Goal: Information Seeking & Learning: Learn about a topic

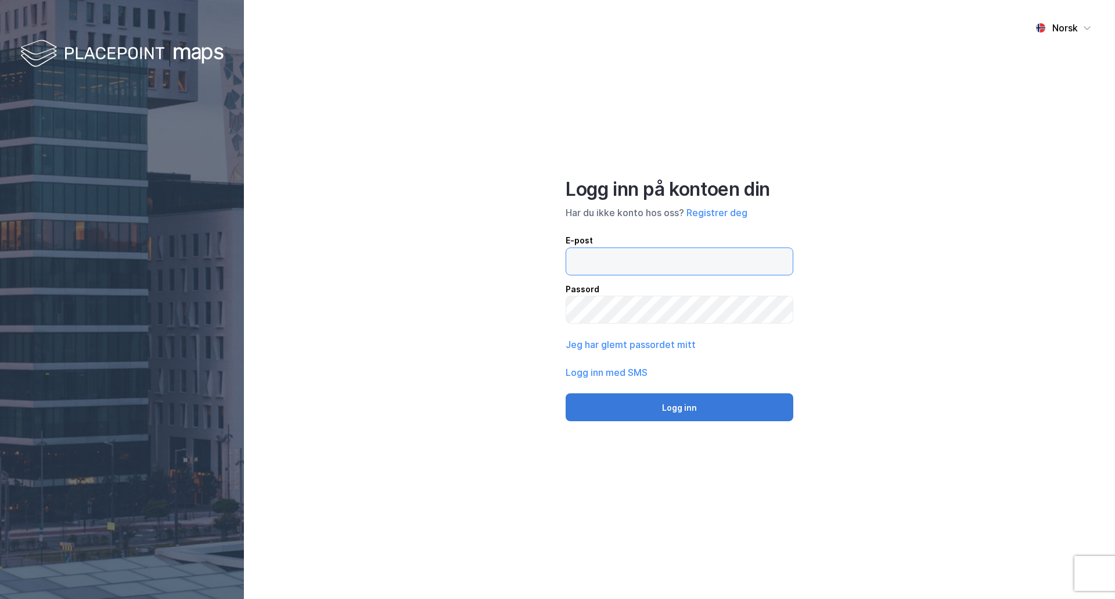
type input "[EMAIL_ADDRESS][DOMAIN_NAME]"
click at [688, 411] on button "Logg inn" at bounding box center [680, 407] width 228 height 28
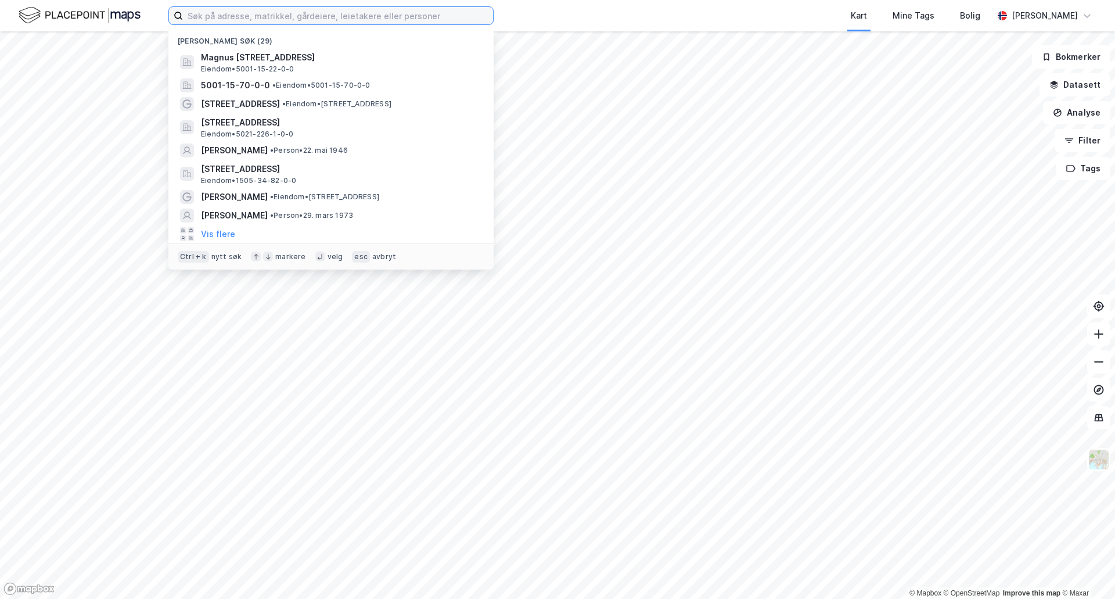
click at [370, 19] on input at bounding box center [338, 15] width 310 height 17
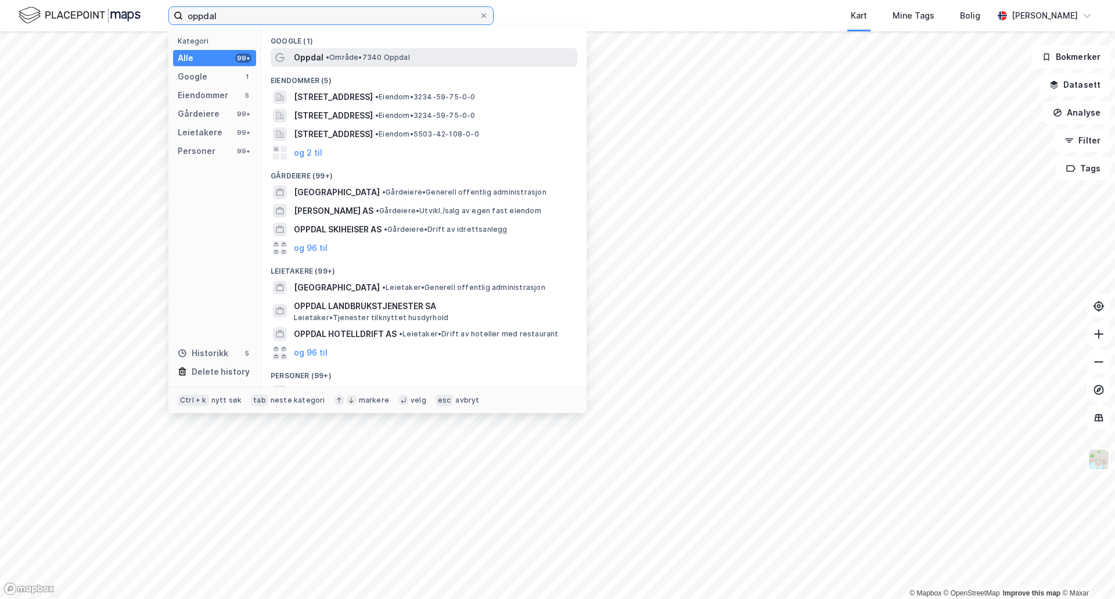
type input "oppdal"
click at [332, 62] on div "Oppdal • Område • 7340 Oppdal" at bounding box center [434, 58] width 281 height 14
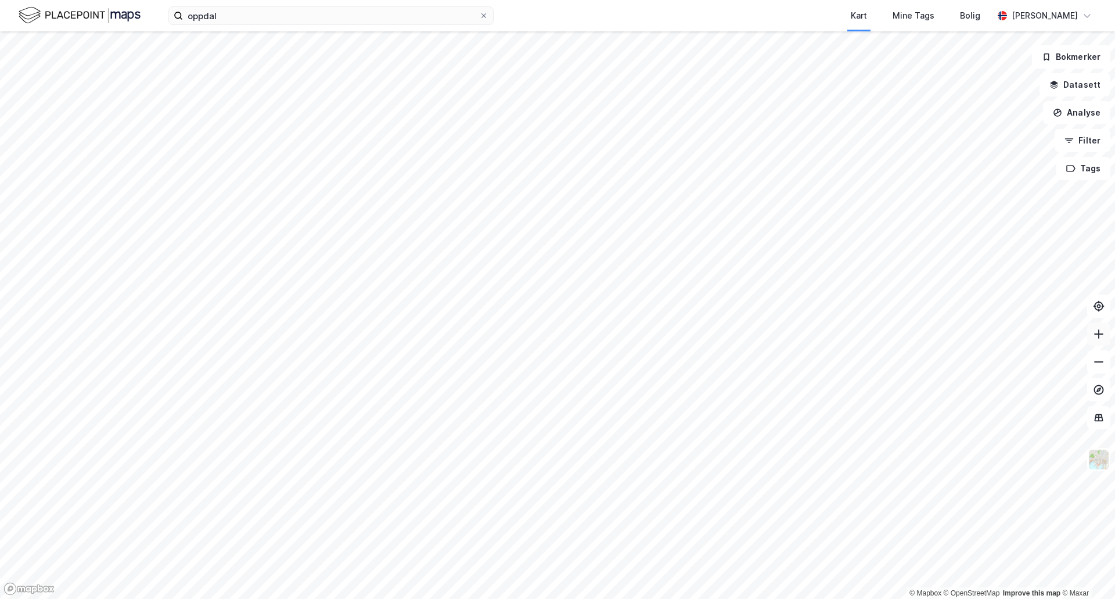
click at [1106, 334] on button at bounding box center [1099, 333] width 23 height 23
click at [1104, 338] on icon at bounding box center [1099, 334] width 12 height 12
click at [1100, 332] on icon at bounding box center [1099, 334] width 12 height 12
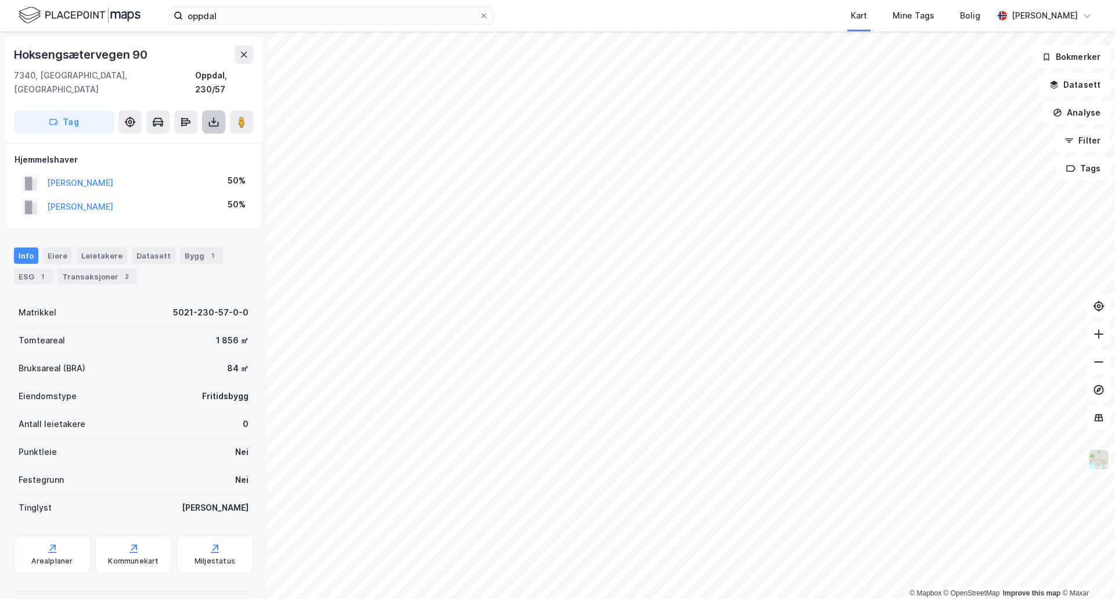
click at [217, 116] on icon at bounding box center [214, 122] width 12 height 12
click at [187, 159] on div "Last ned matrikkelrapport" at bounding box center [171, 163] width 96 height 9
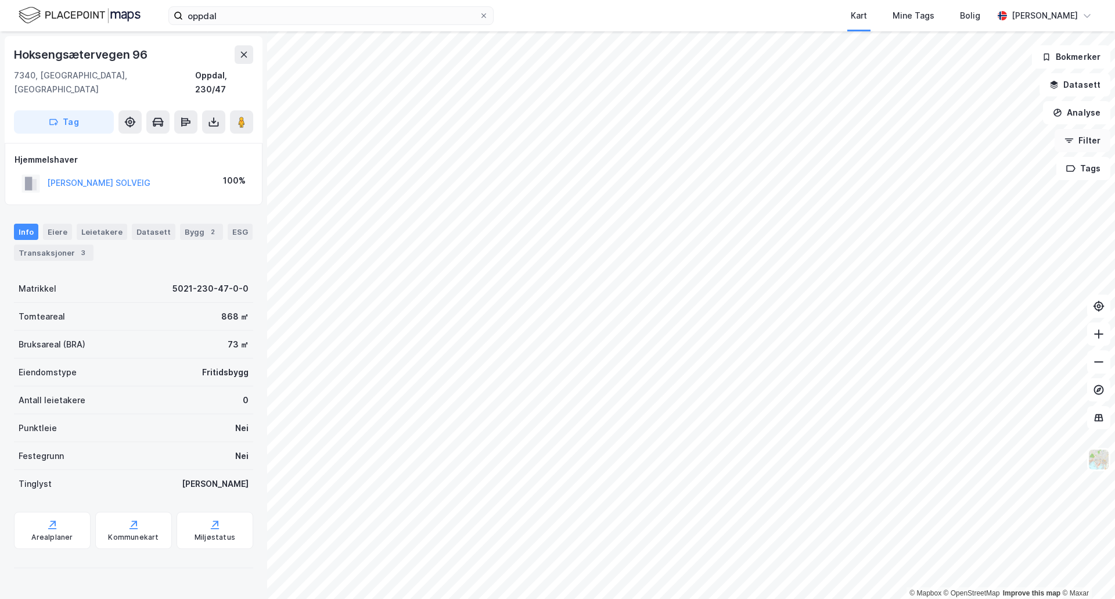
click at [1076, 139] on button "Filter" at bounding box center [1083, 140] width 56 height 23
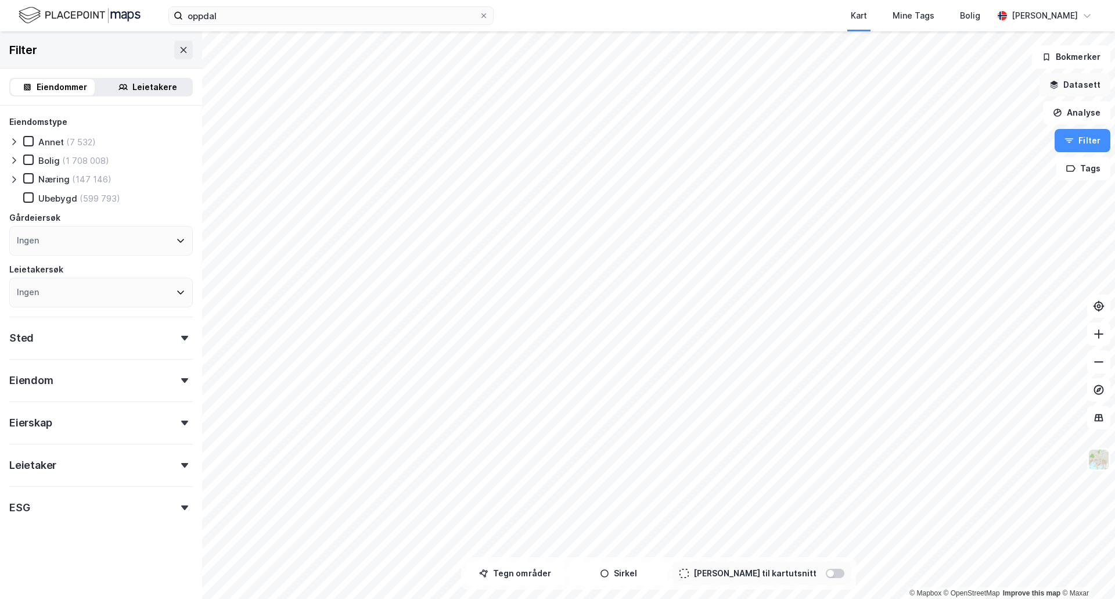
click at [1080, 74] on button "Datasett" at bounding box center [1075, 84] width 71 height 23
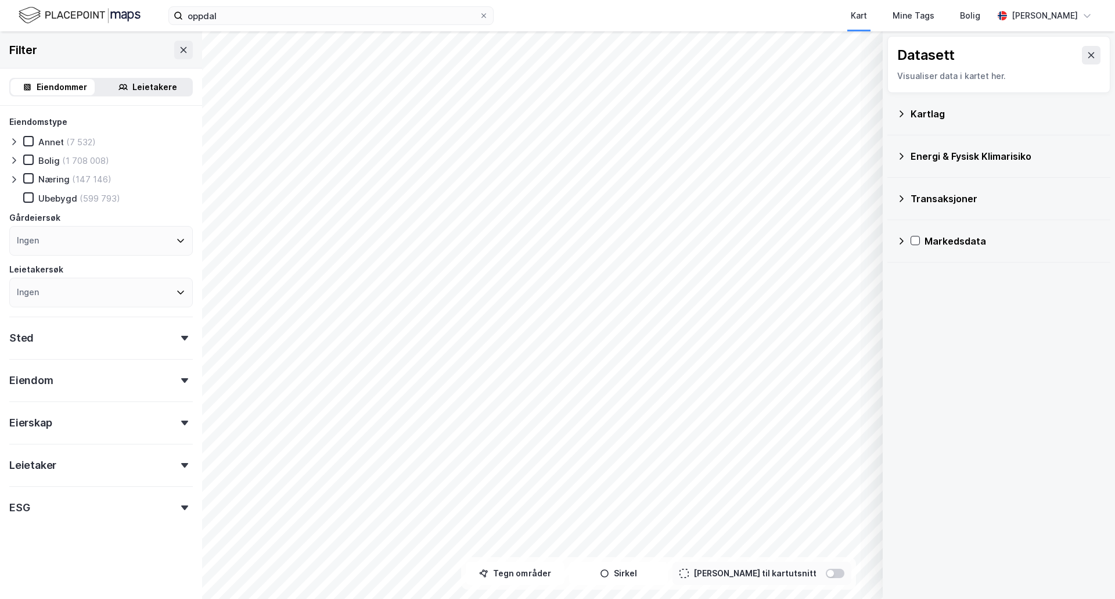
click at [946, 102] on div "Kartlag" at bounding box center [999, 114] width 204 height 28
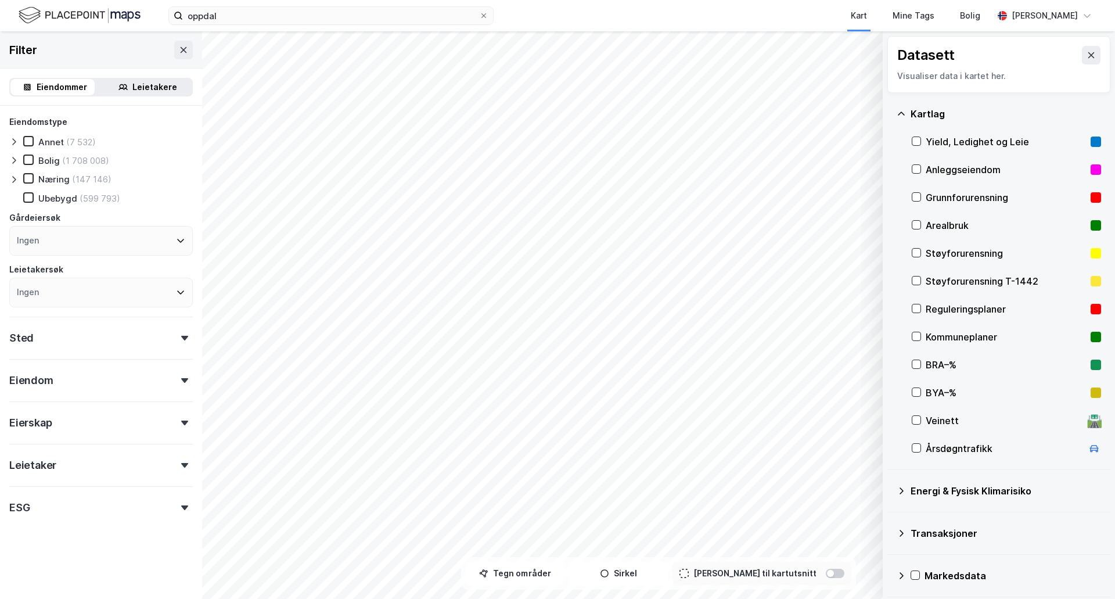
scroll to position [3, 0]
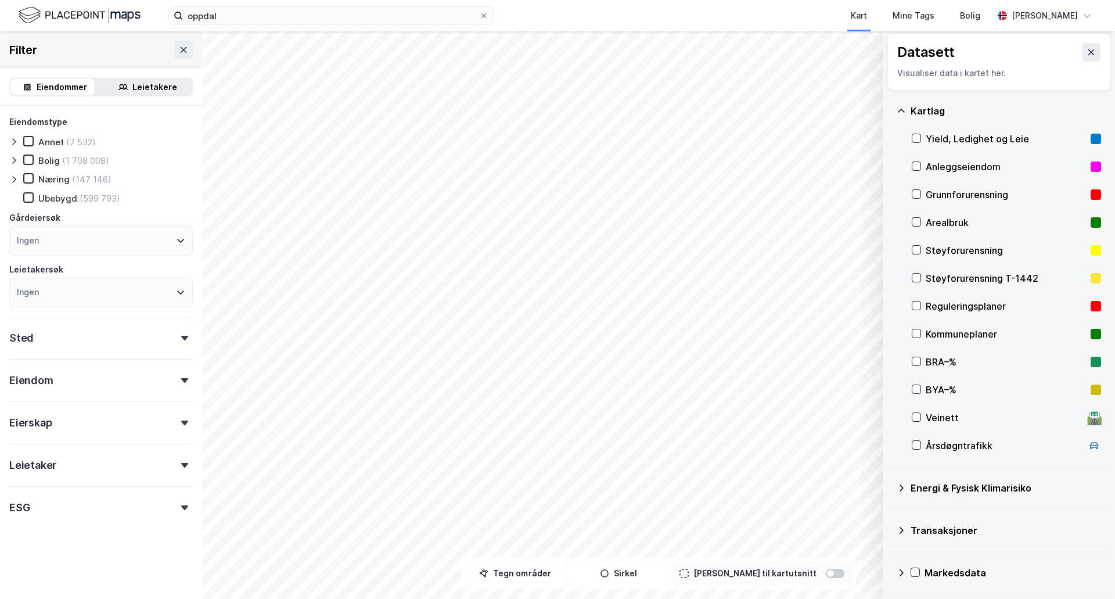
click at [908, 529] on div "Transaksjoner" at bounding box center [999, 530] width 204 height 28
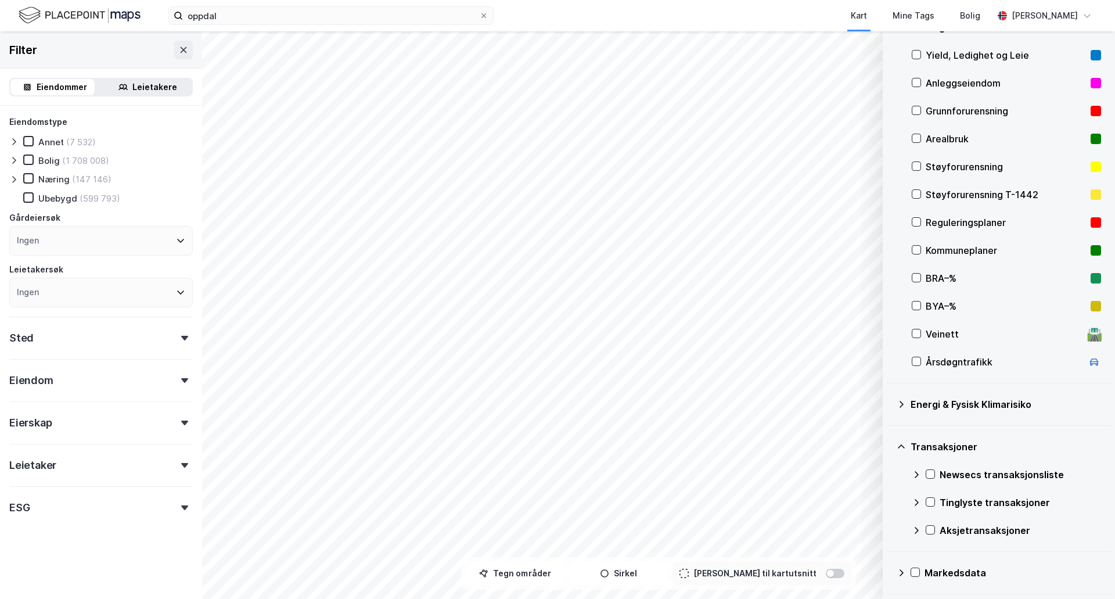
scroll to position [0, 0]
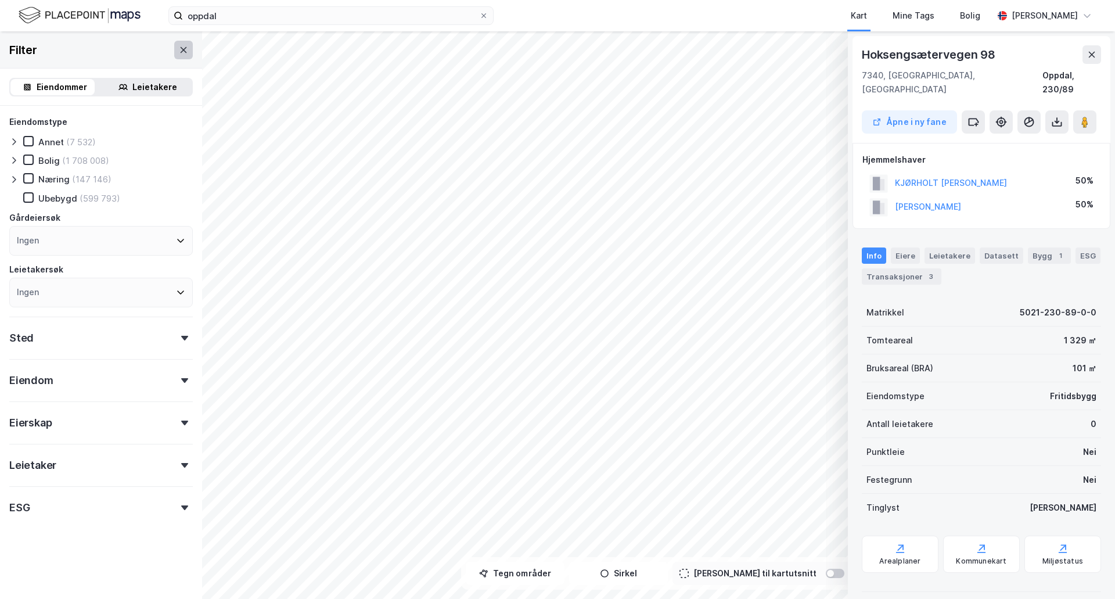
click at [179, 52] on icon at bounding box center [183, 49] width 9 height 9
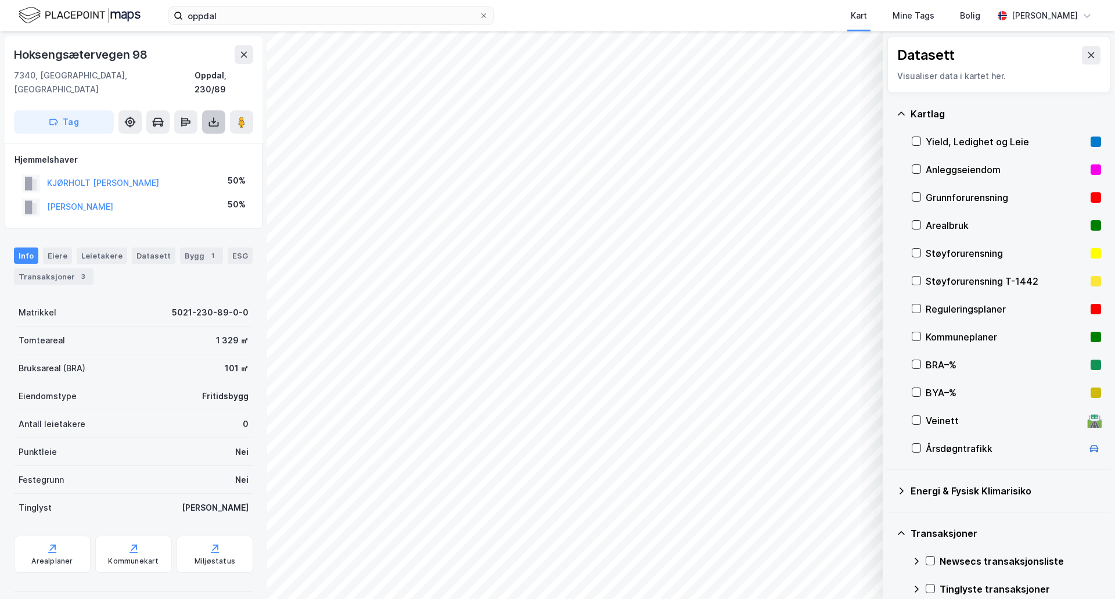
click at [210, 116] on icon at bounding box center [214, 122] width 12 height 12
click at [187, 159] on div "Last ned matrikkelrapport" at bounding box center [171, 163] width 96 height 9
click at [1087, 52] on icon at bounding box center [1091, 55] width 9 height 9
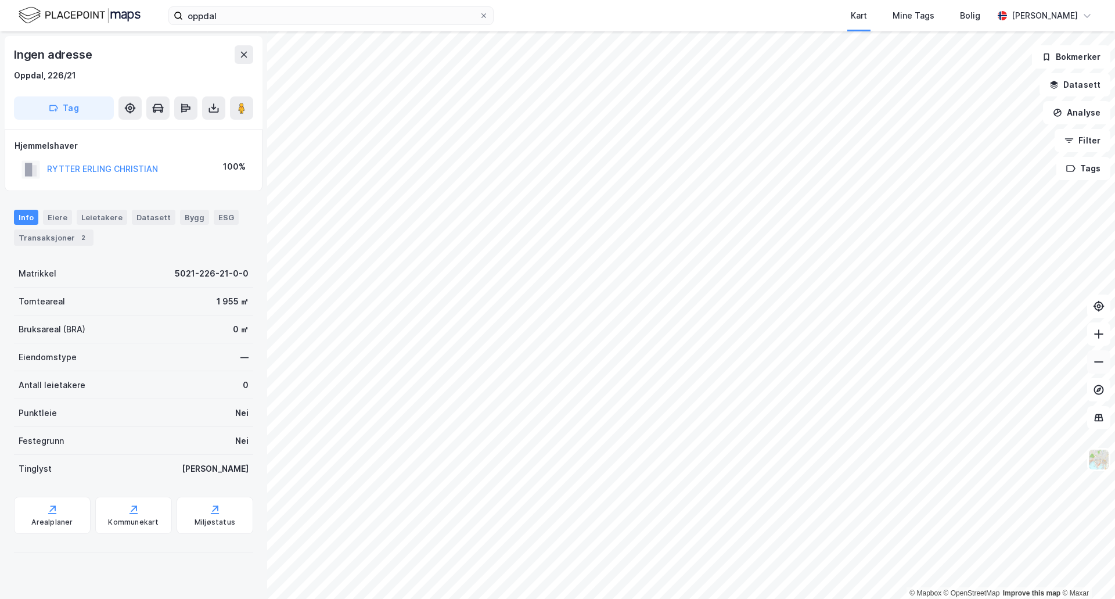
click at [1095, 367] on icon at bounding box center [1099, 362] width 12 height 12
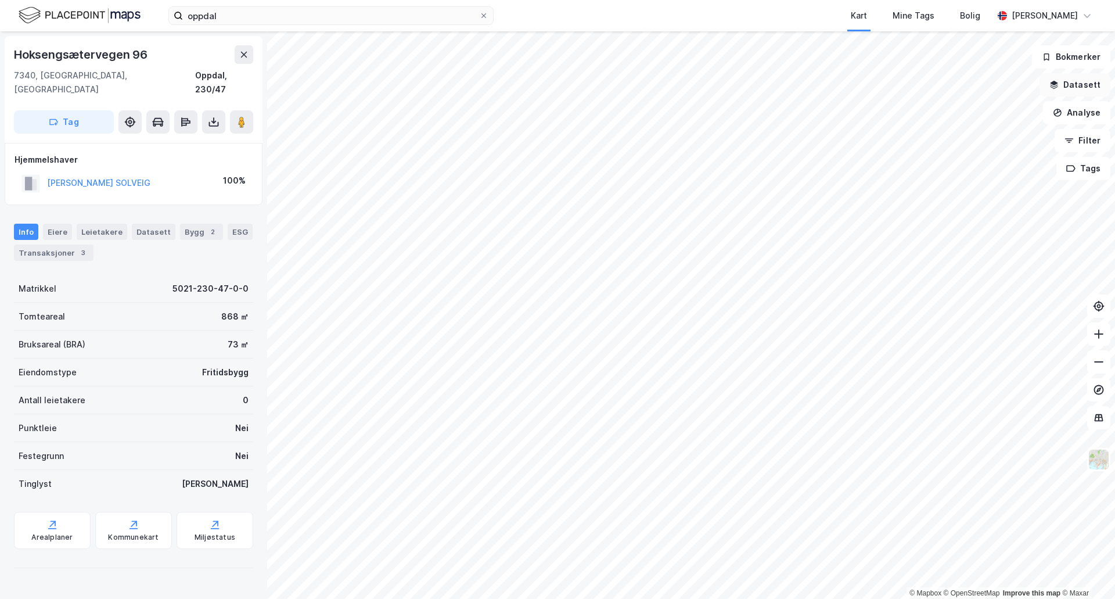
click at [1075, 91] on button "Datasett" at bounding box center [1075, 84] width 71 height 23
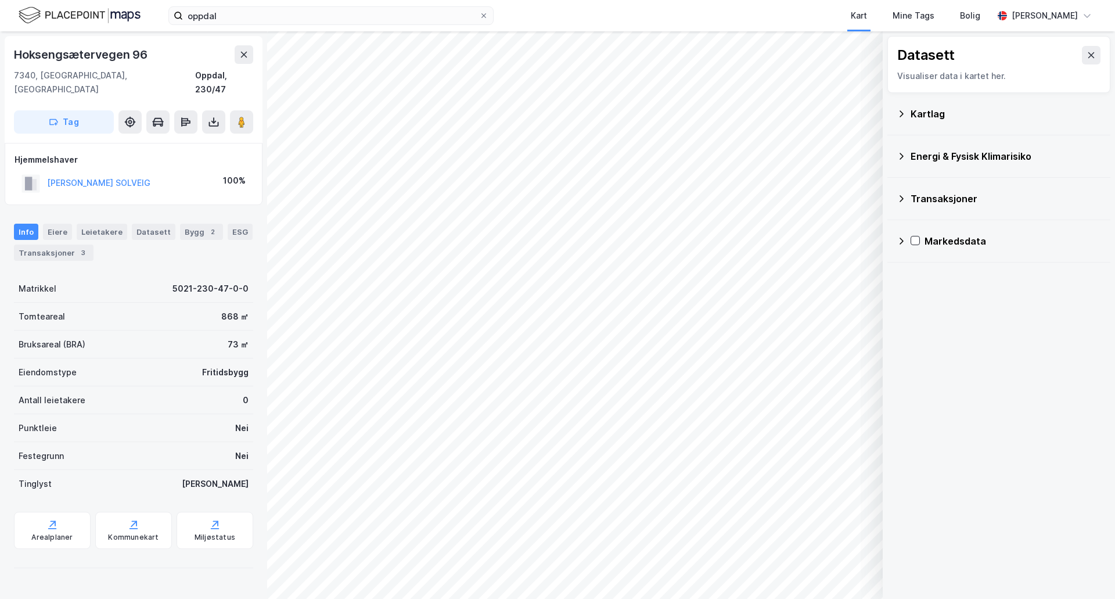
click at [939, 124] on div "Kartlag" at bounding box center [999, 114] width 204 height 28
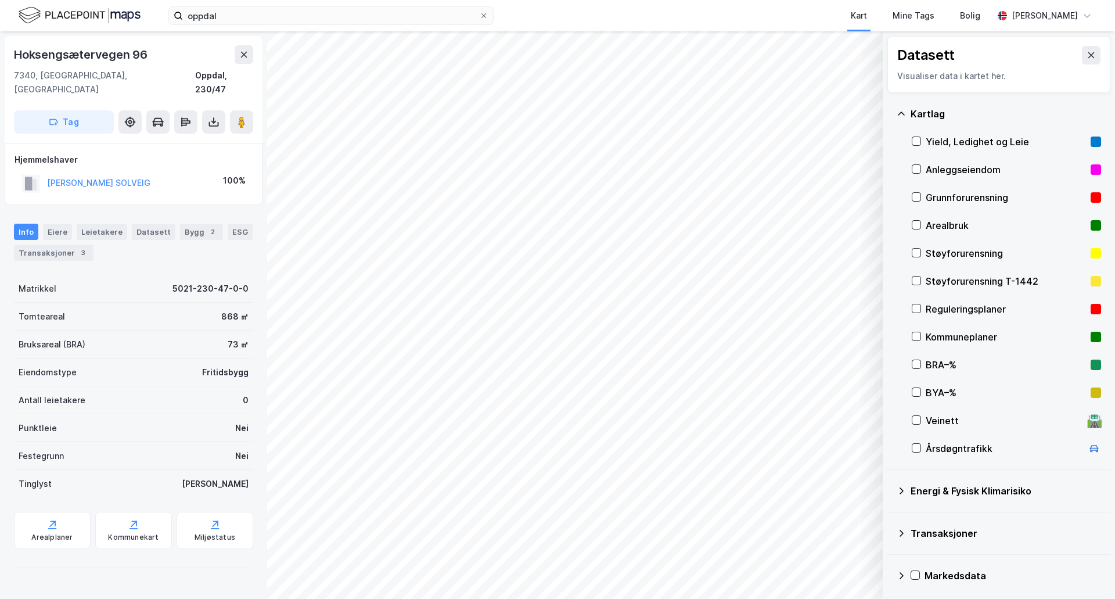
click at [928, 169] on div "Anleggseiendom" at bounding box center [1006, 170] width 160 height 14
click at [917, 308] on icon at bounding box center [917, 308] width 8 height 8
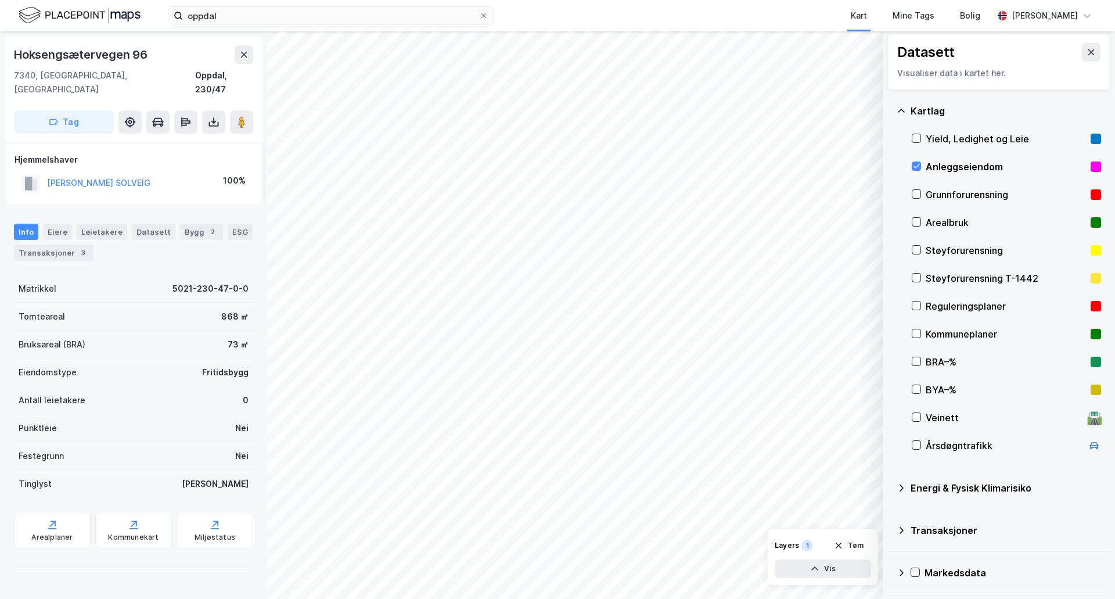
click at [905, 114] on icon at bounding box center [901, 110] width 9 height 9
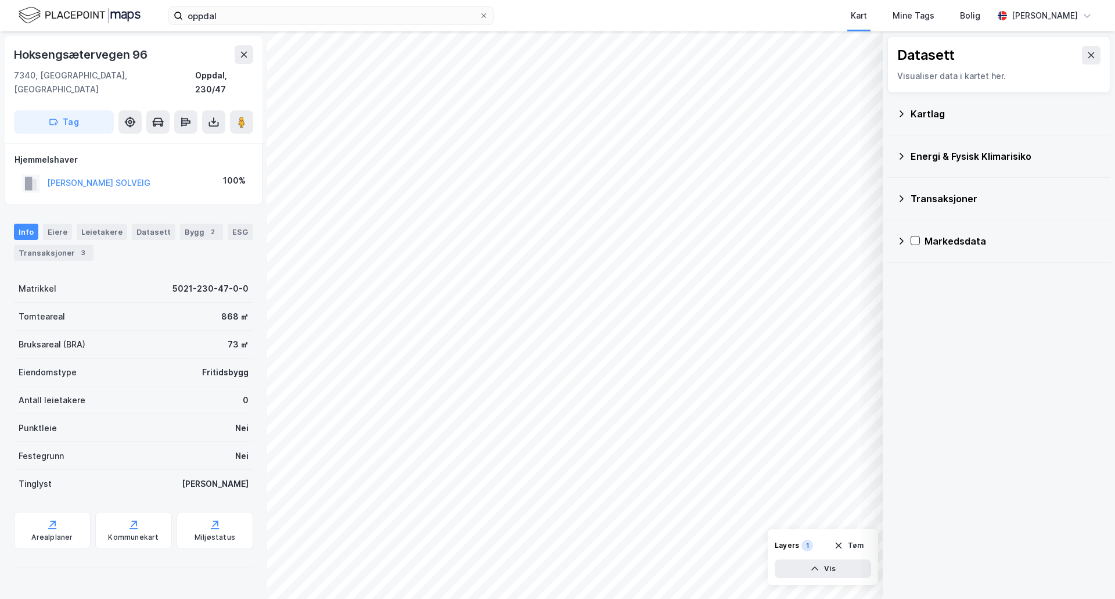
scroll to position [0, 0]
click at [847, 543] on button "Tøm" at bounding box center [849, 545] width 45 height 19
click at [196, 224] on div "Bygg 2" at bounding box center [201, 232] width 43 height 16
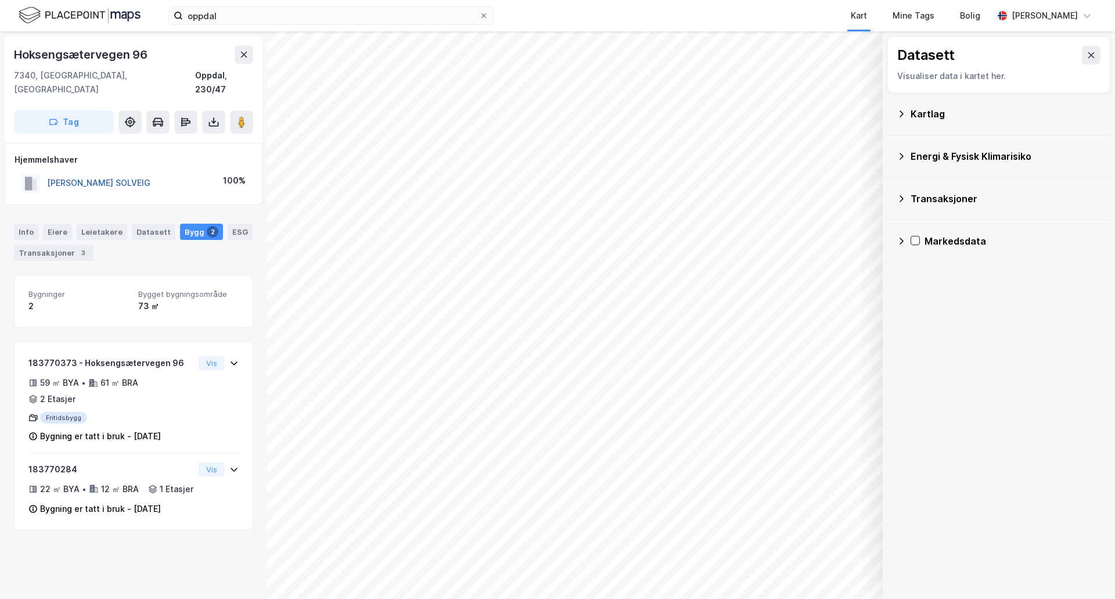
click at [0, 0] on button "[PERSON_NAME] SOLVEIG" at bounding box center [0, 0] width 0 height 0
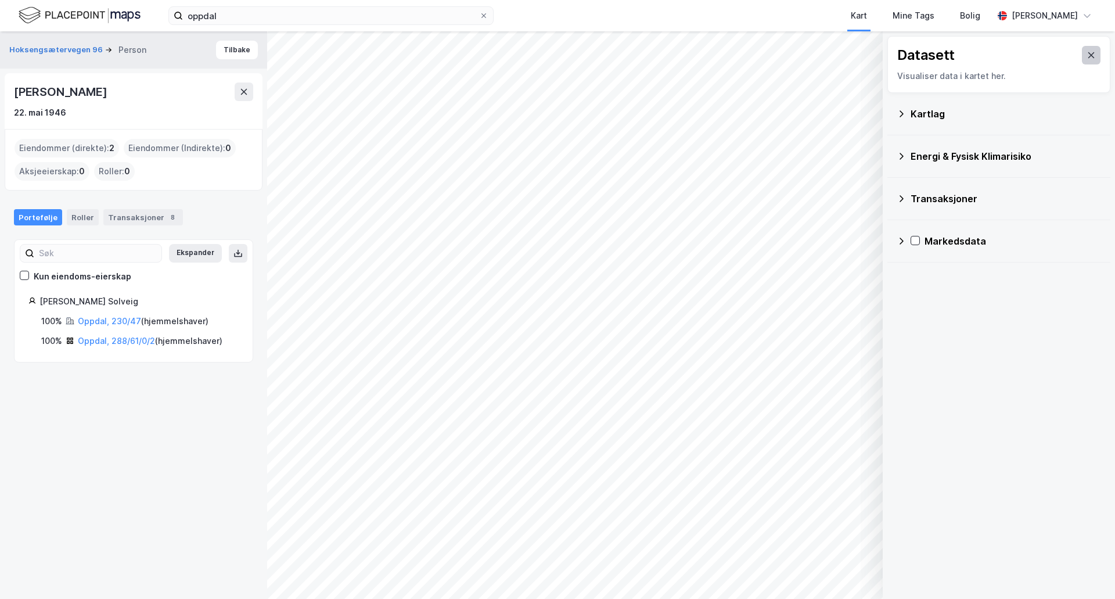
click at [1089, 54] on icon at bounding box center [1092, 55] width 6 height 6
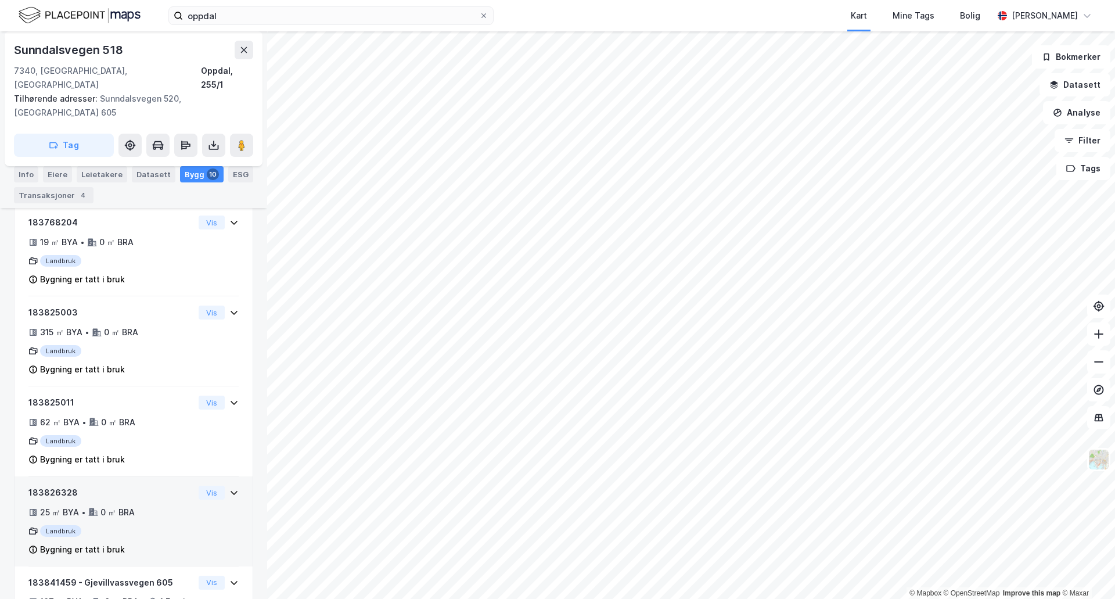
scroll to position [712, 0]
